Goal: Check status: Check status

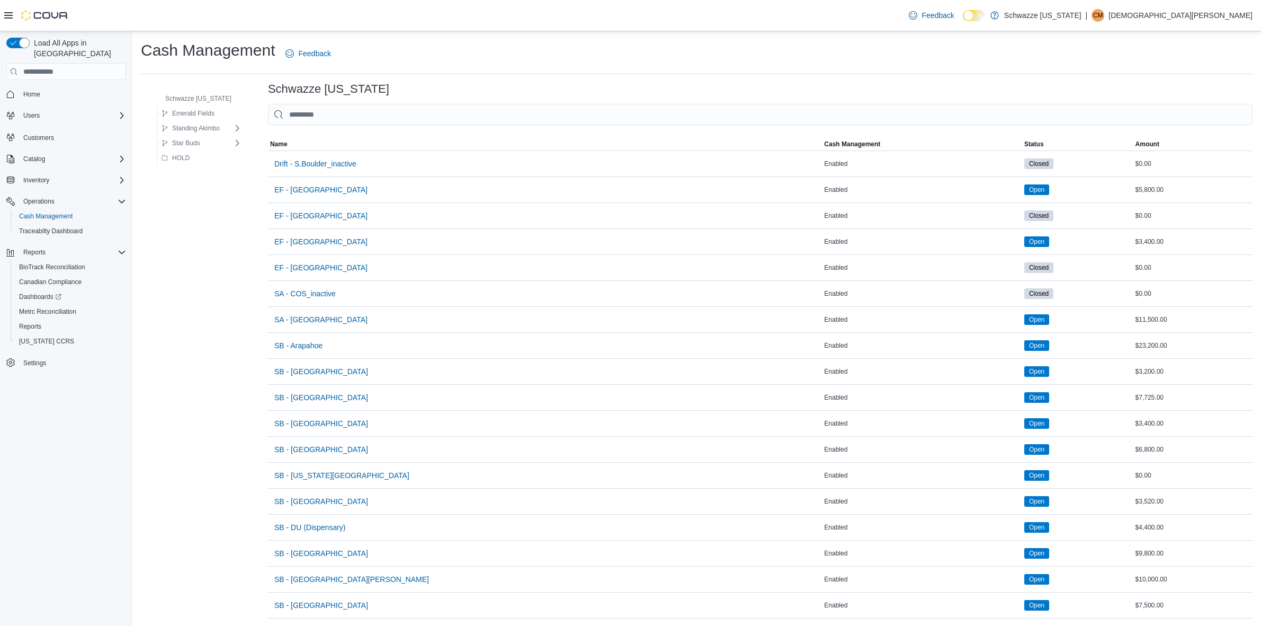
click at [322, 239] on span "EF - [GEOGRAPHIC_DATA]" at bounding box center [320, 241] width 93 height 11
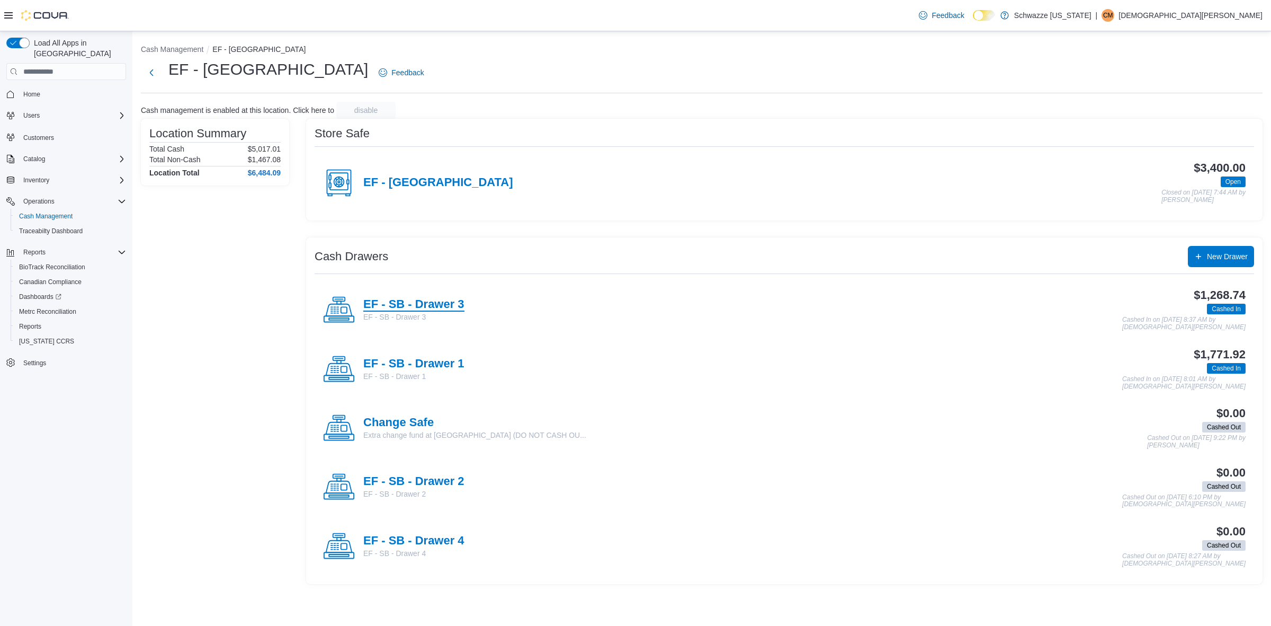
click at [459, 308] on h4 "EF - SB - Drawer 3" at bounding box center [413, 305] width 101 height 14
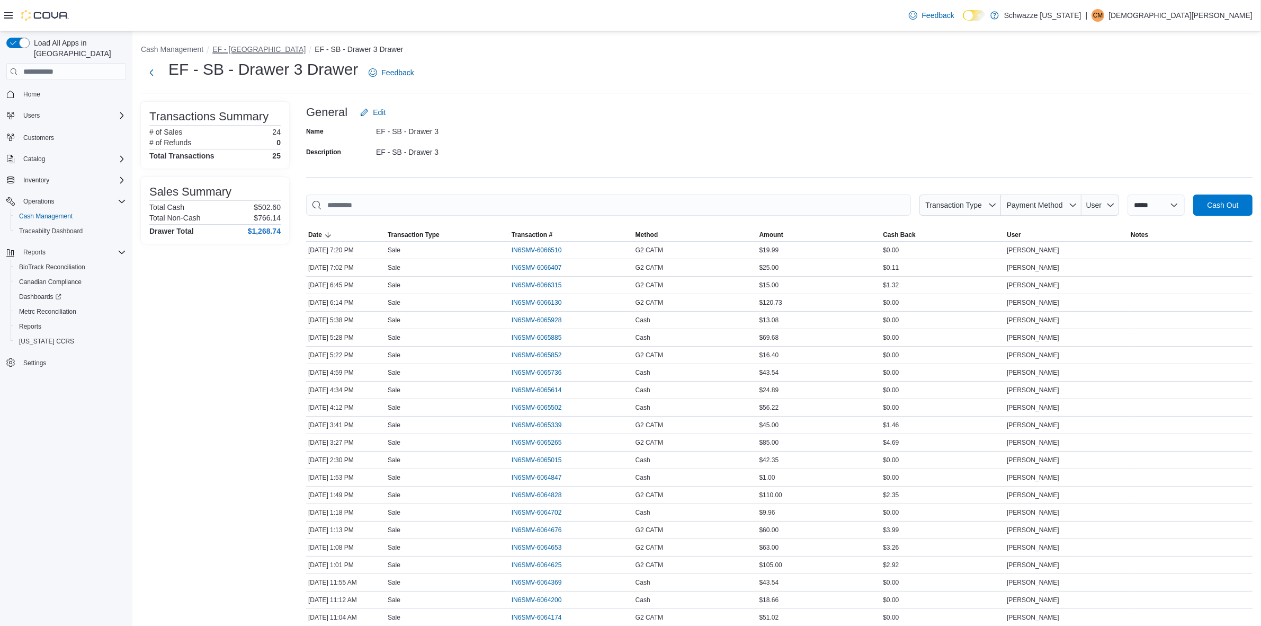
click at [261, 49] on button "EF - [GEOGRAPHIC_DATA]" at bounding box center [258, 49] width 93 height 8
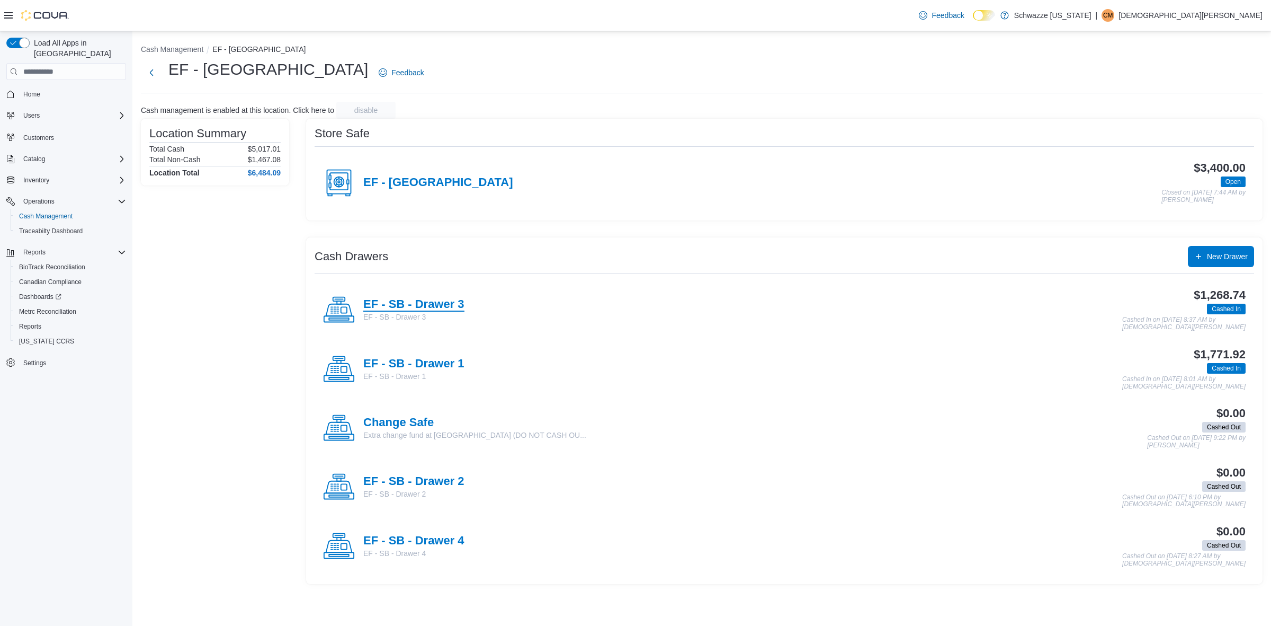
click at [459, 302] on h4 "EF - SB - Drawer 3" at bounding box center [413, 305] width 101 height 14
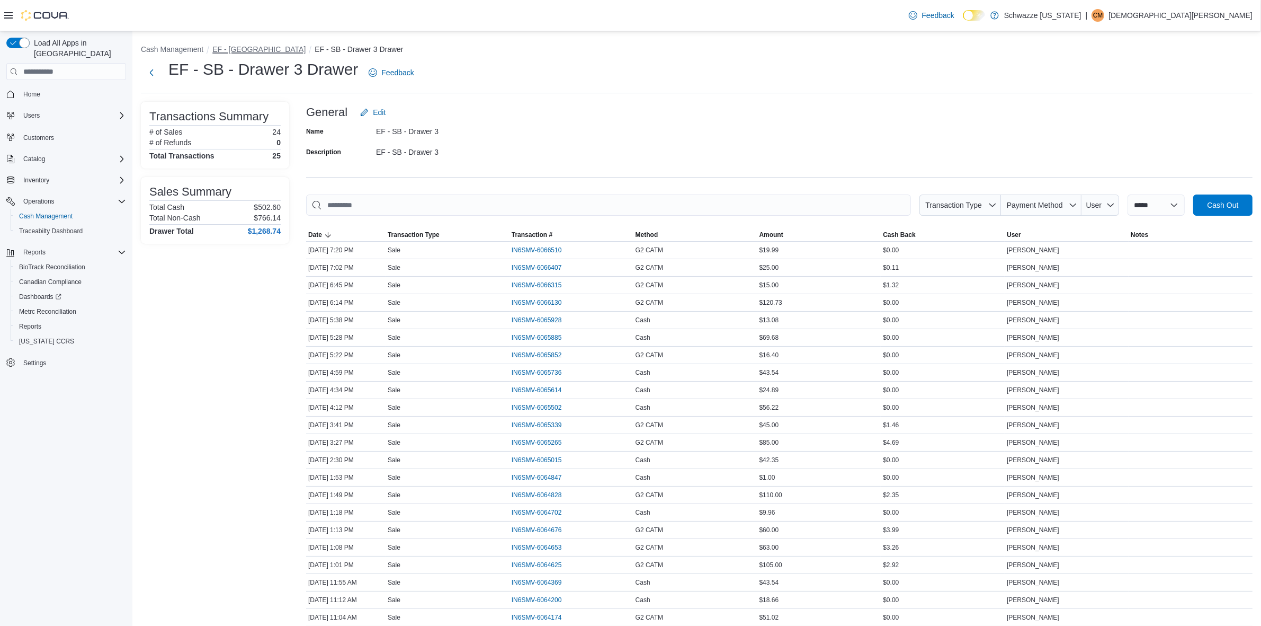
click at [277, 49] on button "EF - [GEOGRAPHIC_DATA]" at bounding box center [258, 49] width 93 height 8
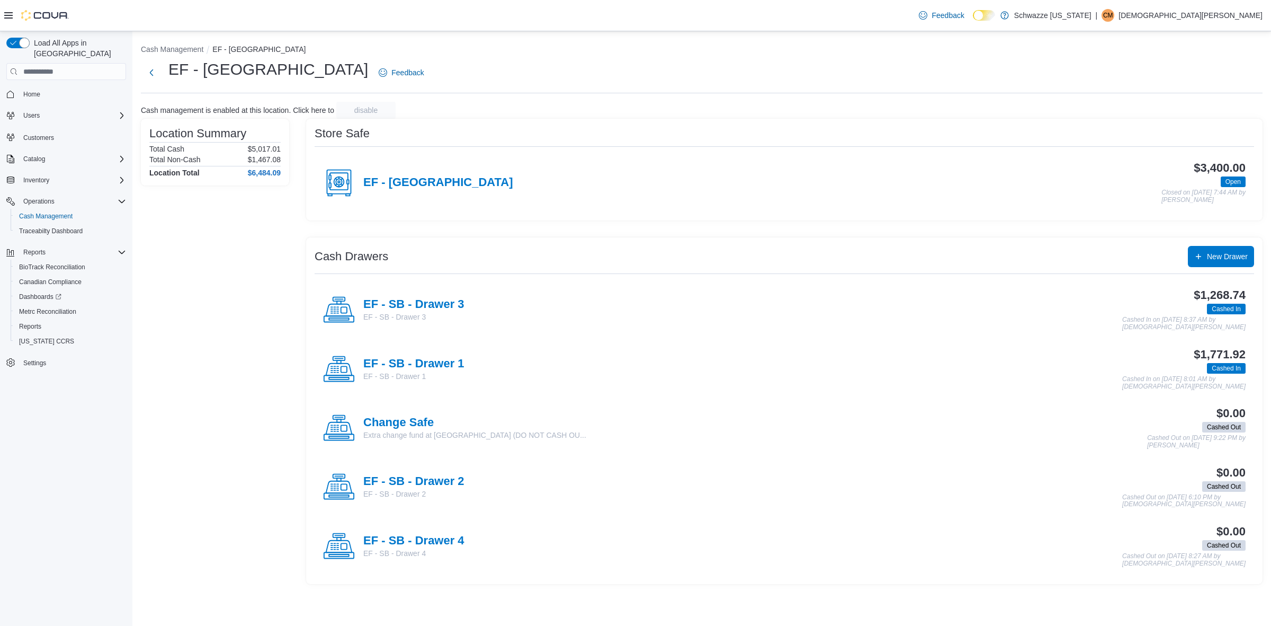
drag, startPoint x: 461, startPoint y: 363, endPoint x: 533, endPoint y: 296, distance: 98.9
click at [464, 359] on div "EF - SB - Drawer 1 EF - SB - Drawer 1 $1,771.92 Cashed In Cashed In on [DATE] 8…" at bounding box center [785, 369] width 940 height 59
click at [452, 363] on h4 "EF - SB - Drawer 1" at bounding box center [413, 364] width 101 height 14
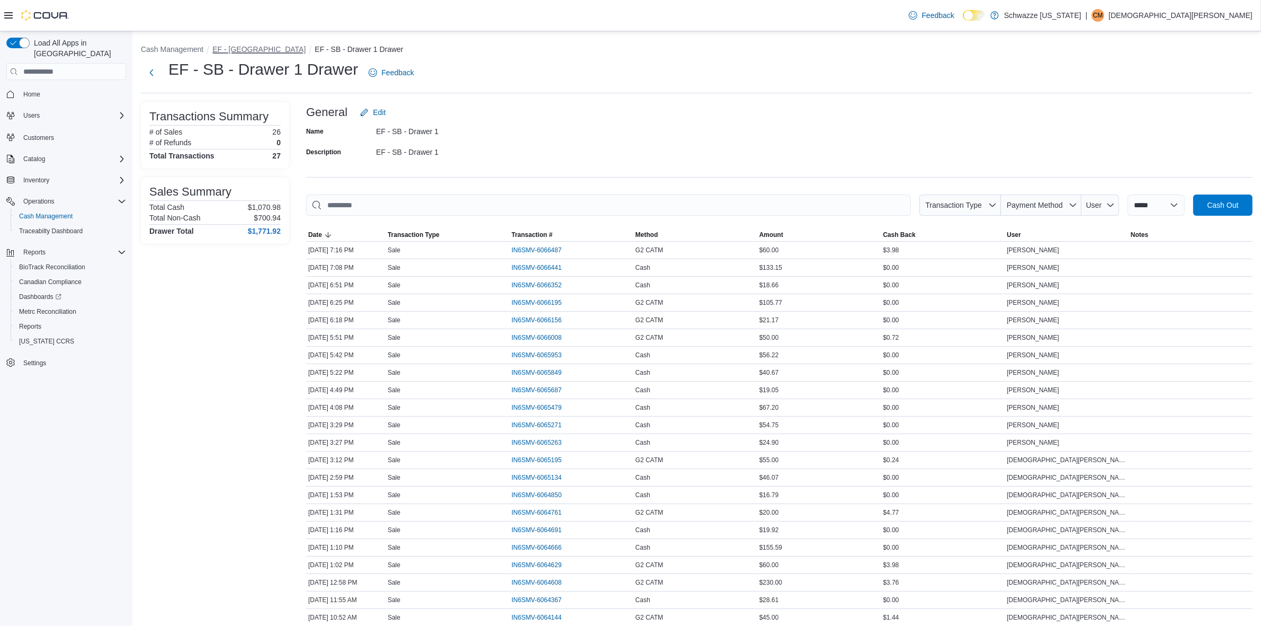
click at [260, 53] on button "EF - [GEOGRAPHIC_DATA]" at bounding box center [258, 49] width 93 height 8
